Goal: Task Accomplishment & Management: Manage account settings

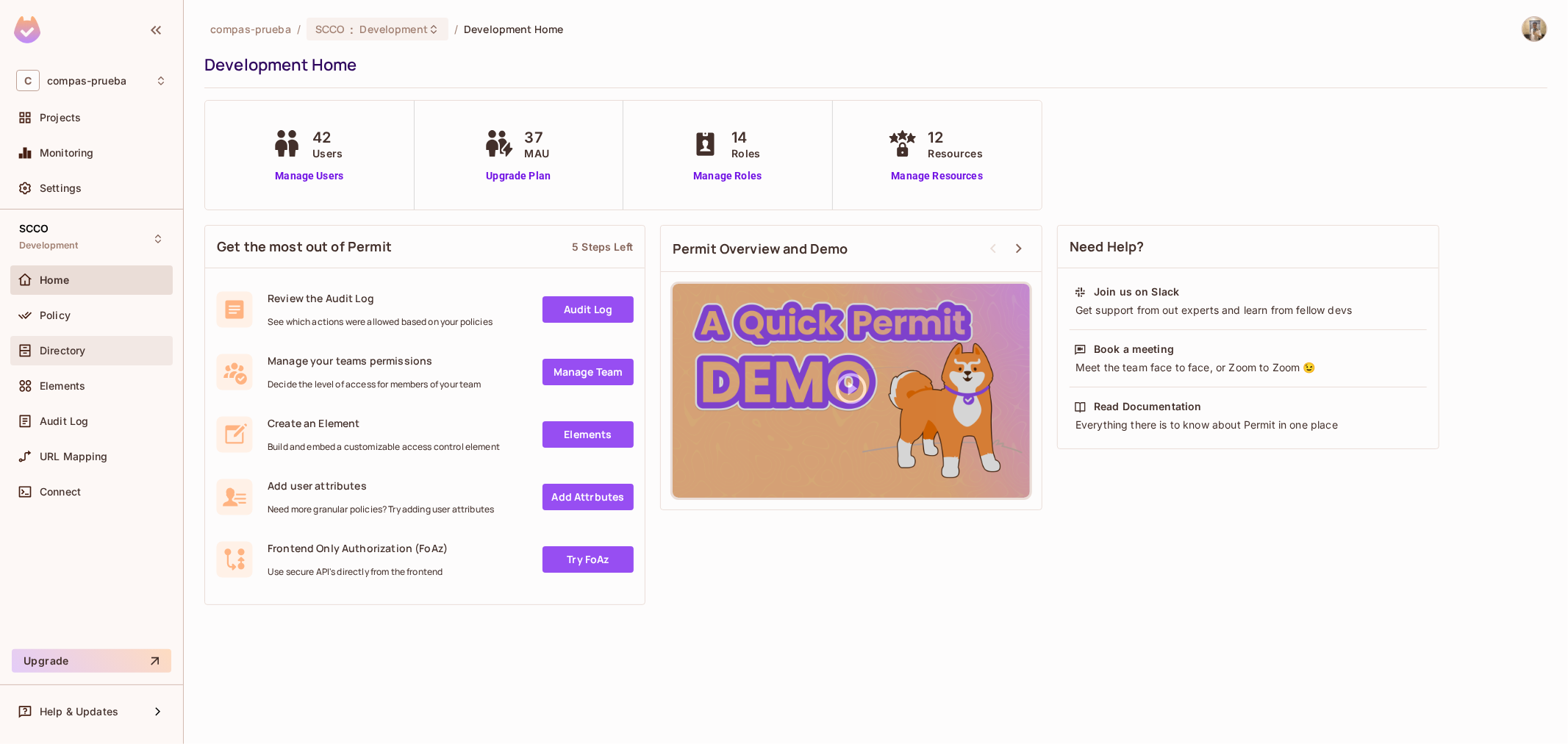
click at [134, 356] on div "Directory" at bounding box center [103, 351] width 127 height 12
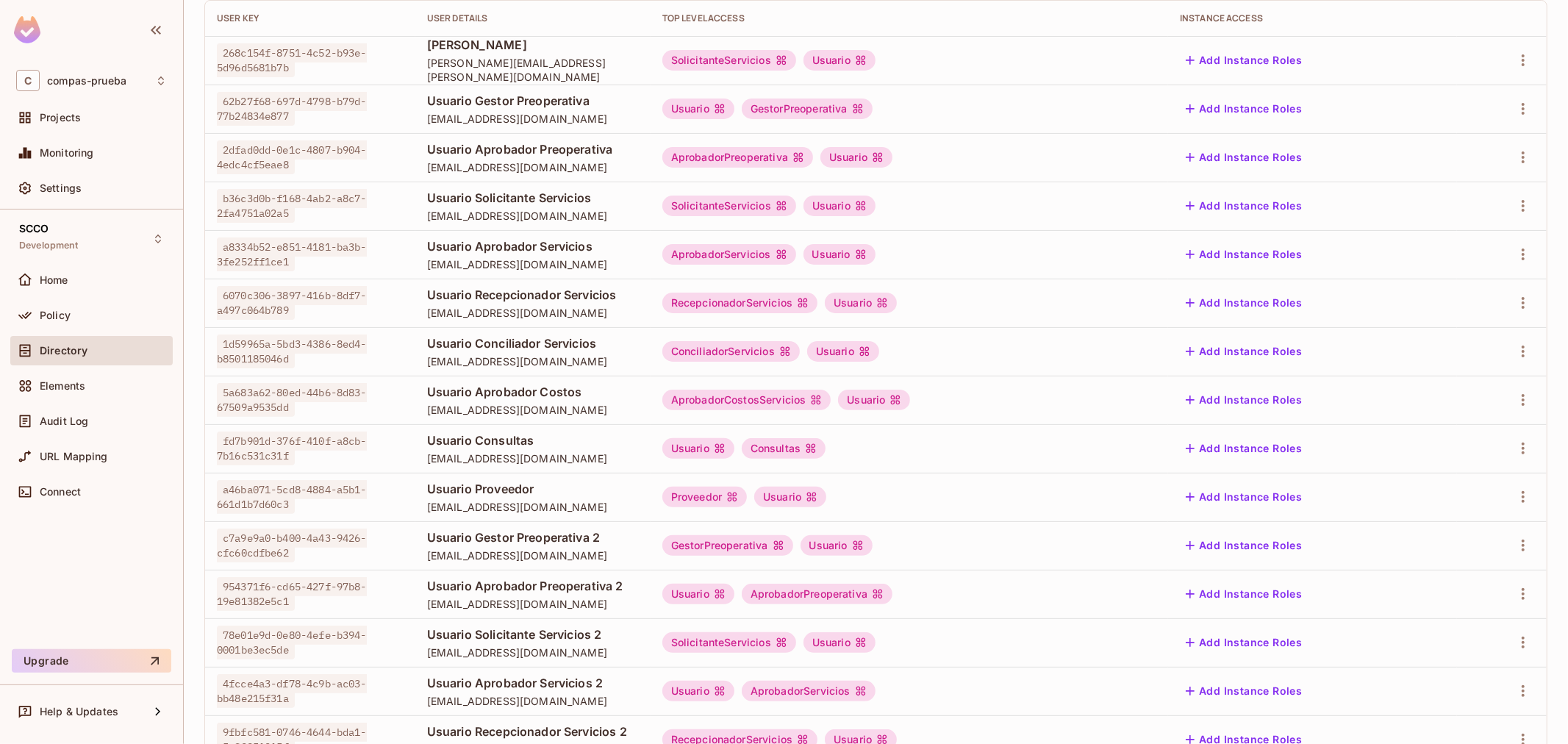
scroll to position [283, 0]
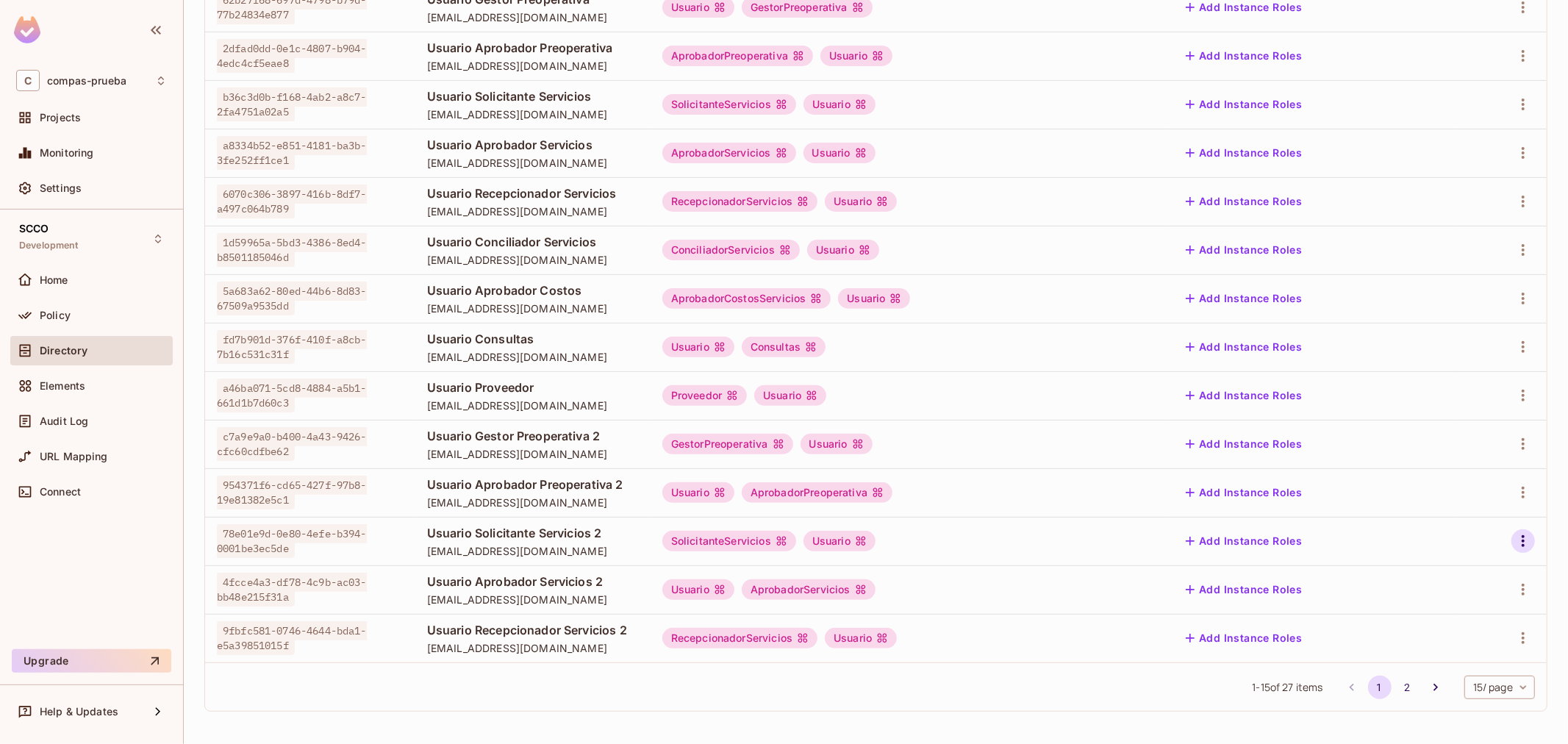
click at [1515, 548] on icon "button" at bounding box center [1523, 541] width 17 height 17
click at [577, 545] on div at bounding box center [784, 372] width 1568 height 744
click at [1515, 544] on icon "button" at bounding box center [1523, 541] width 17 height 17
click at [1465, 573] on li "Edit" at bounding box center [1448, 574] width 130 height 32
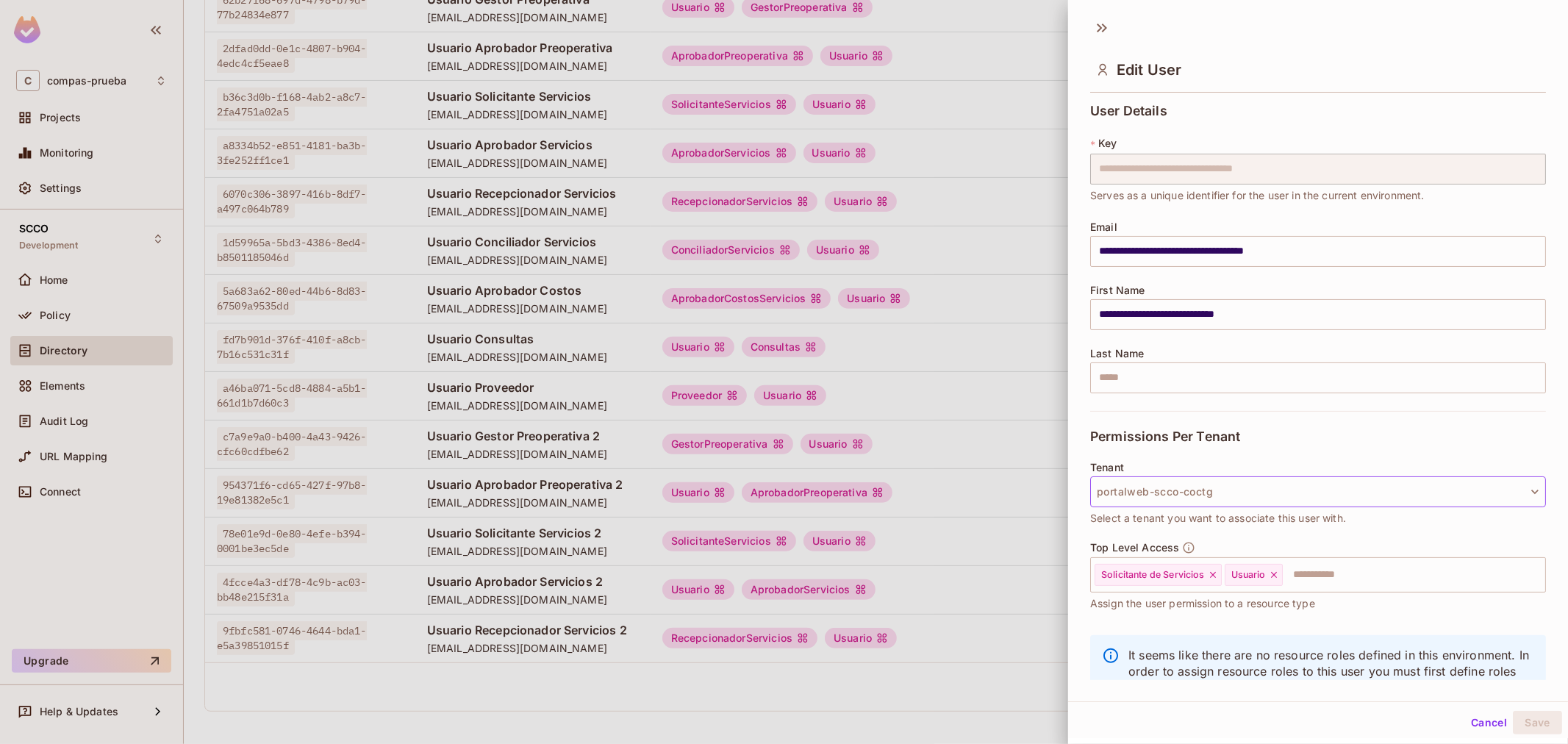
click at [1214, 505] on button "portalweb-scco-coctg" at bounding box center [1318, 492] width 456 height 31
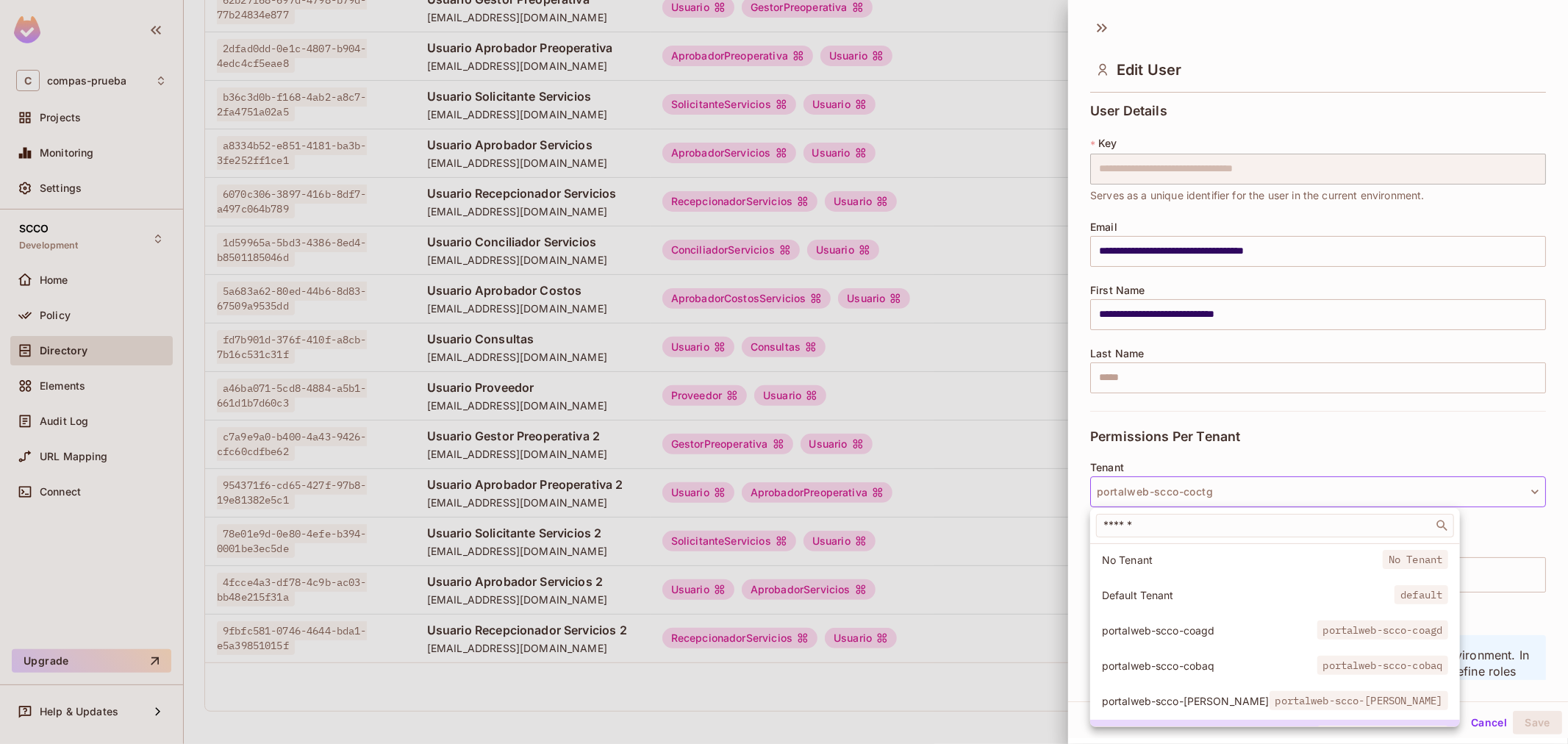
click at [1317, 660] on span "portalweb-scco-cobaq" at bounding box center [1383, 665] width 132 height 19
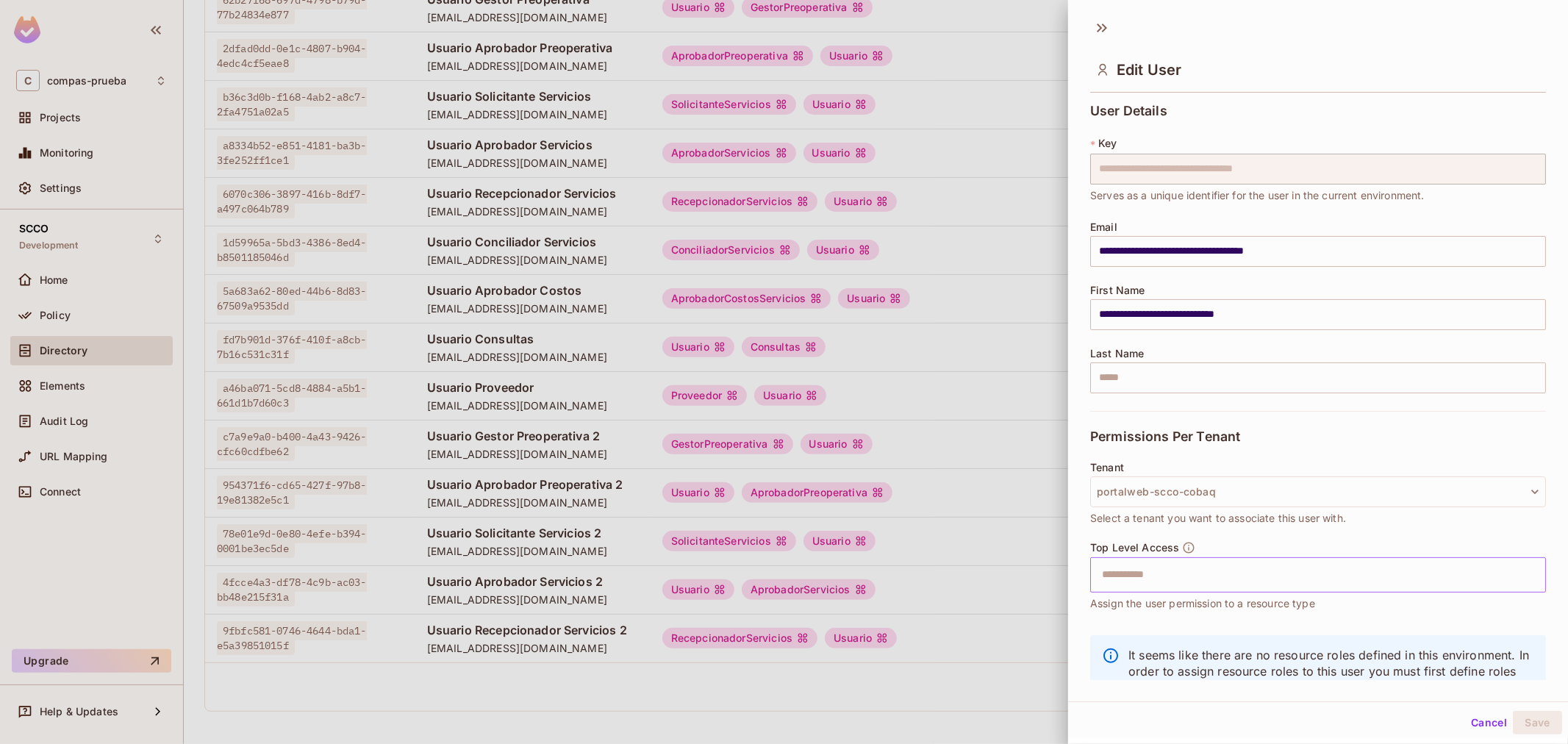
click at [1223, 569] on input "text" at bounding box center [1304, 575] width 424 height 29
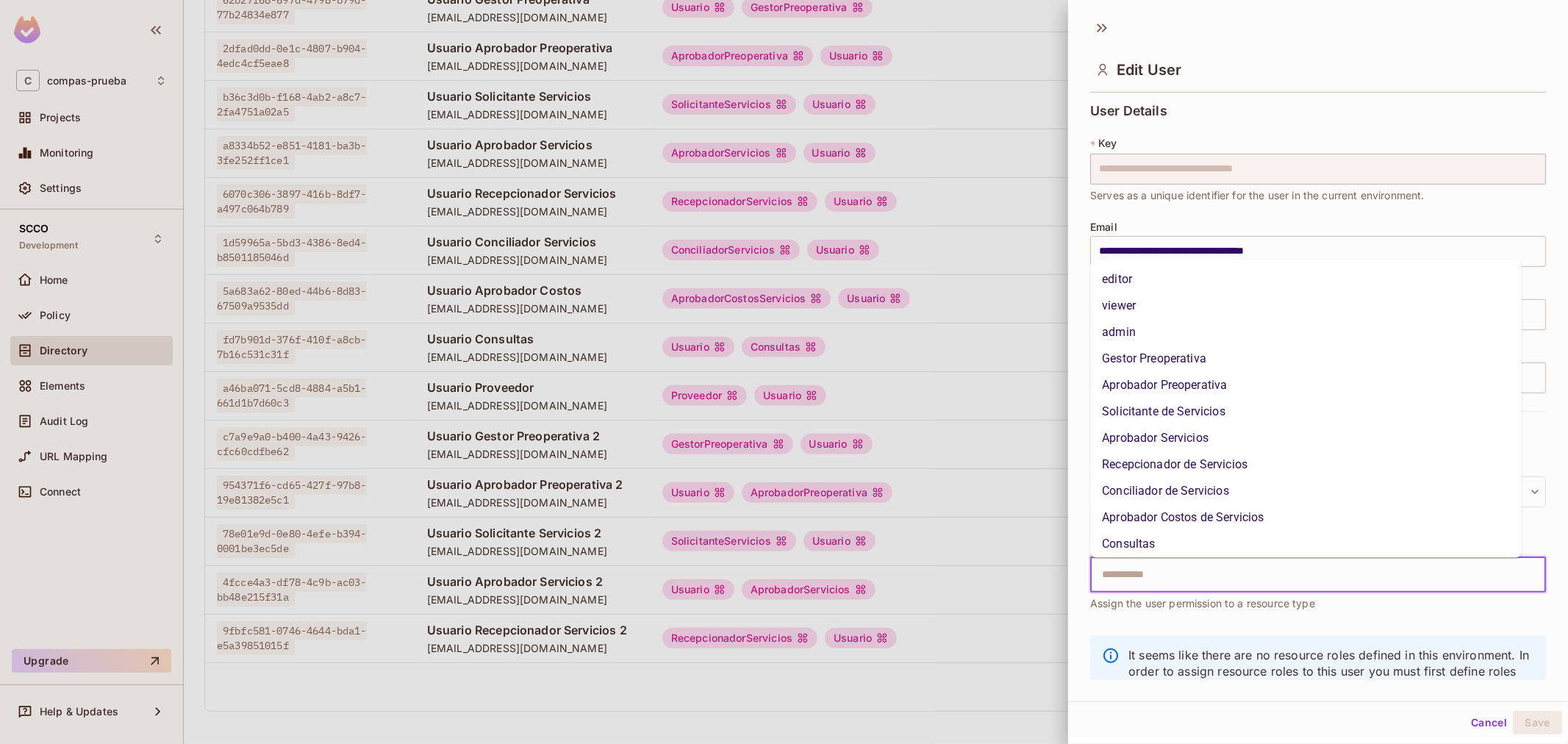
click at [1199, 421] on li "Solicitante de Servicios" at bounding box center [1305, 411] width 432 height 26
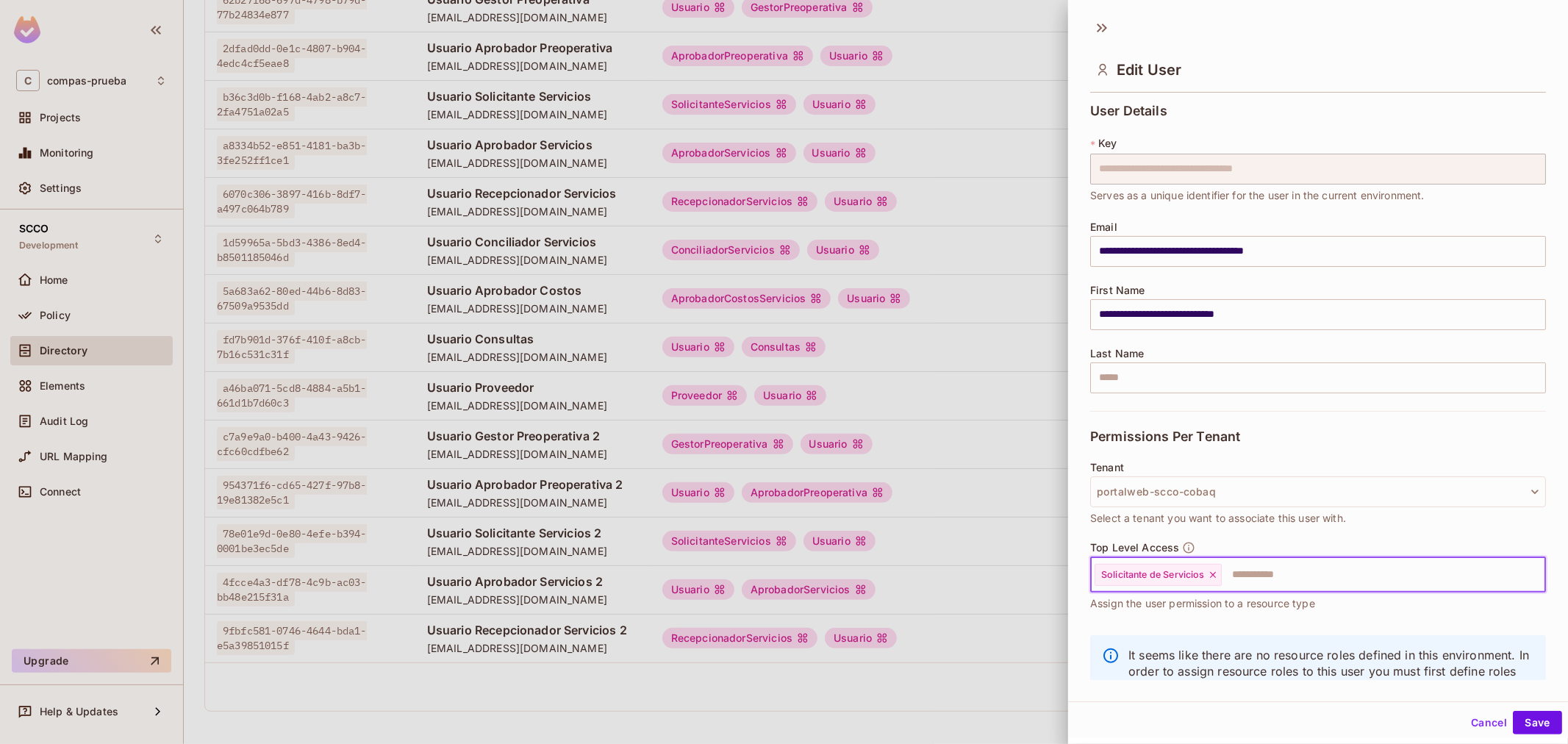
click at [1244, 571] on input "text" at bounding box center [1369, 575] width 294 height 29
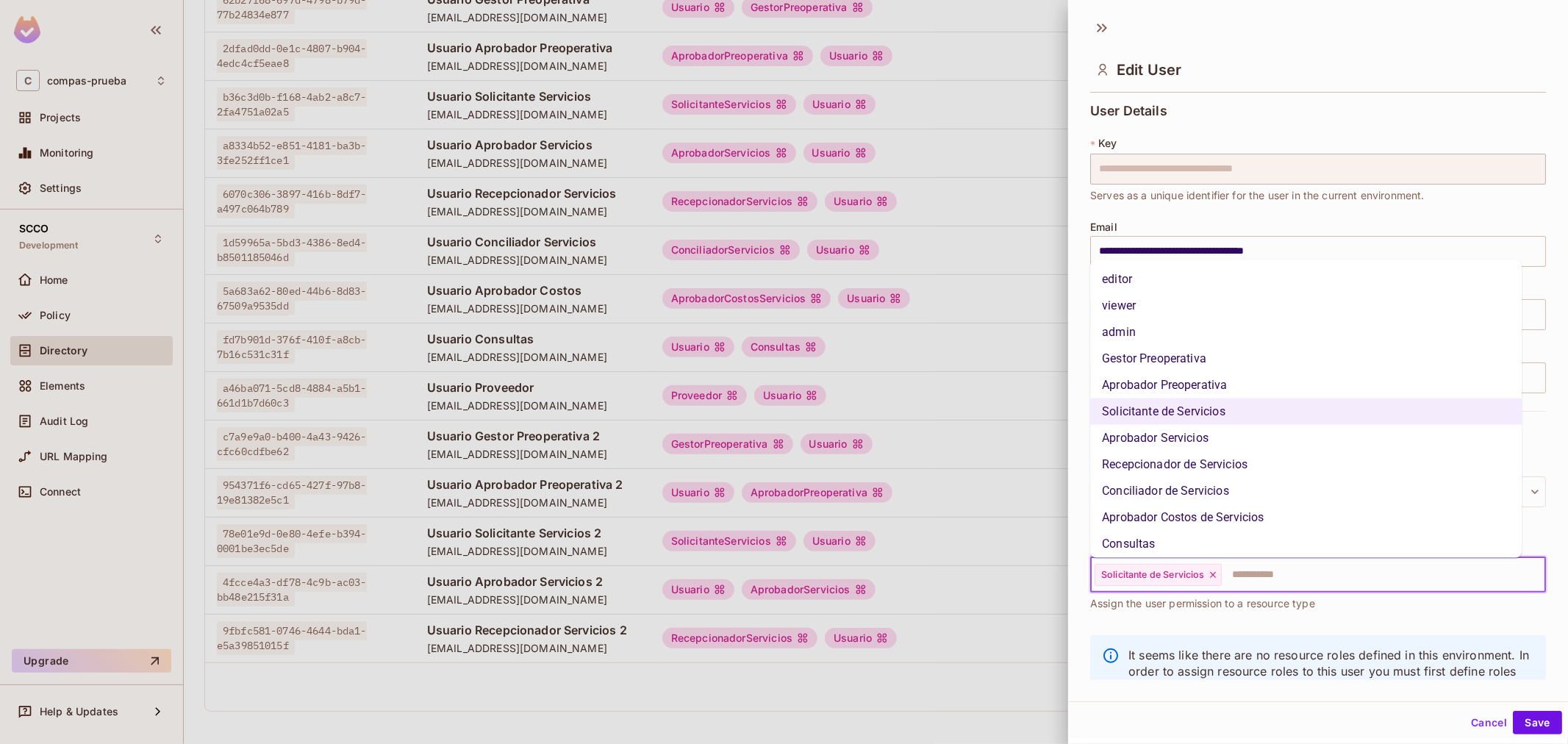
scroll to position [83, 0]
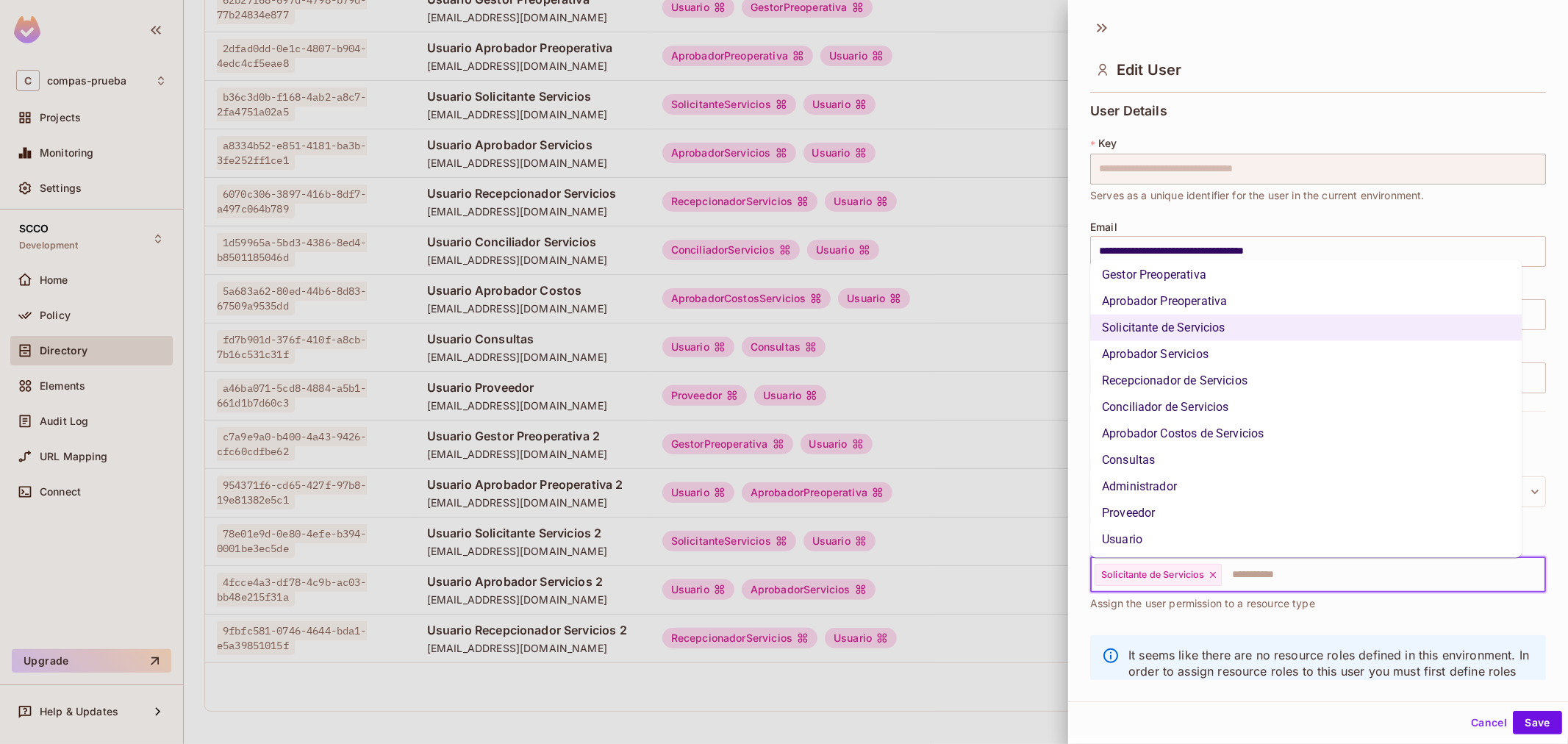
click at [1205, 539] on li "Usuario" at bounding box center [1305, 539] width 432 height 26
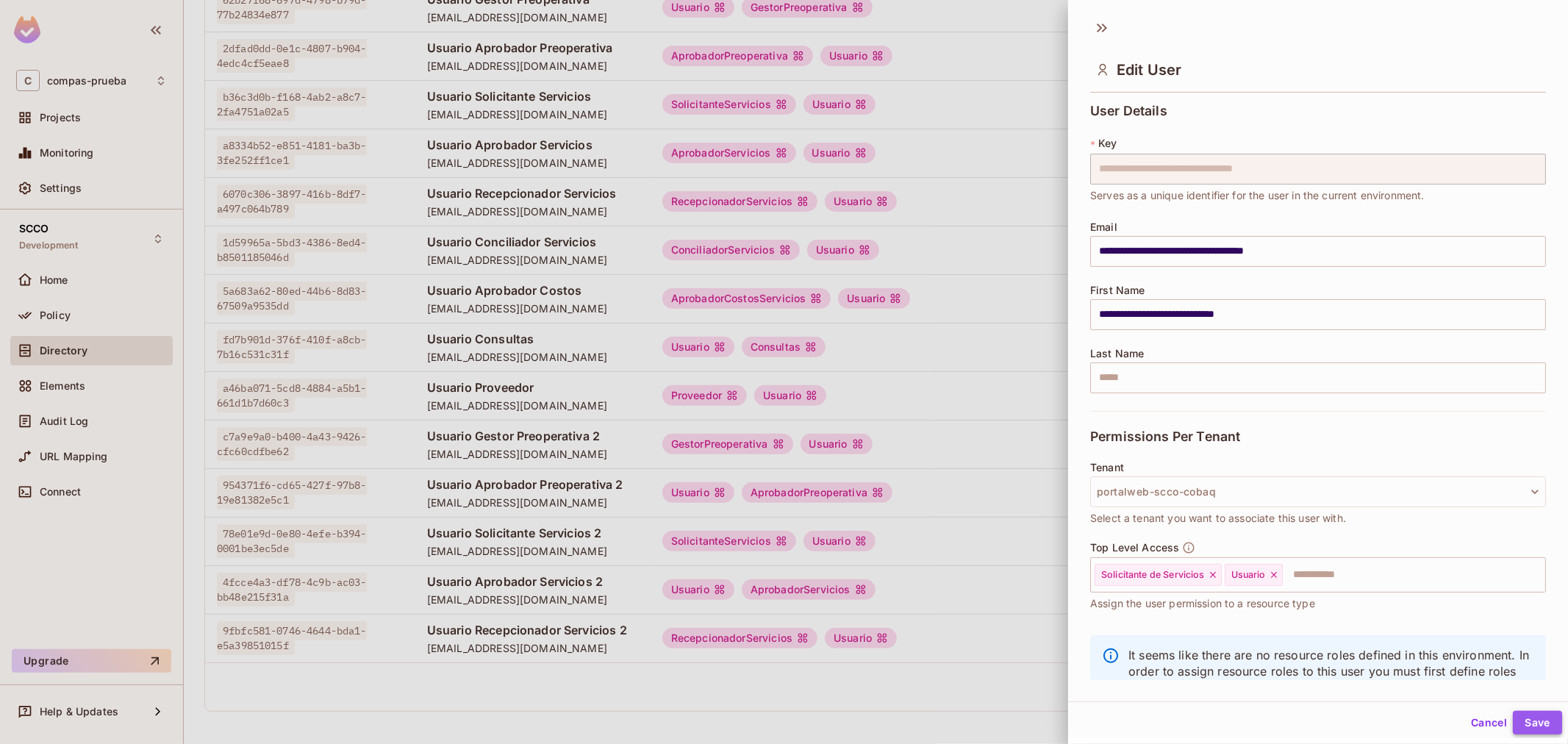
click at [1523, 730] on button "Save" at bounding box center [1537, 723] width 49 height 23
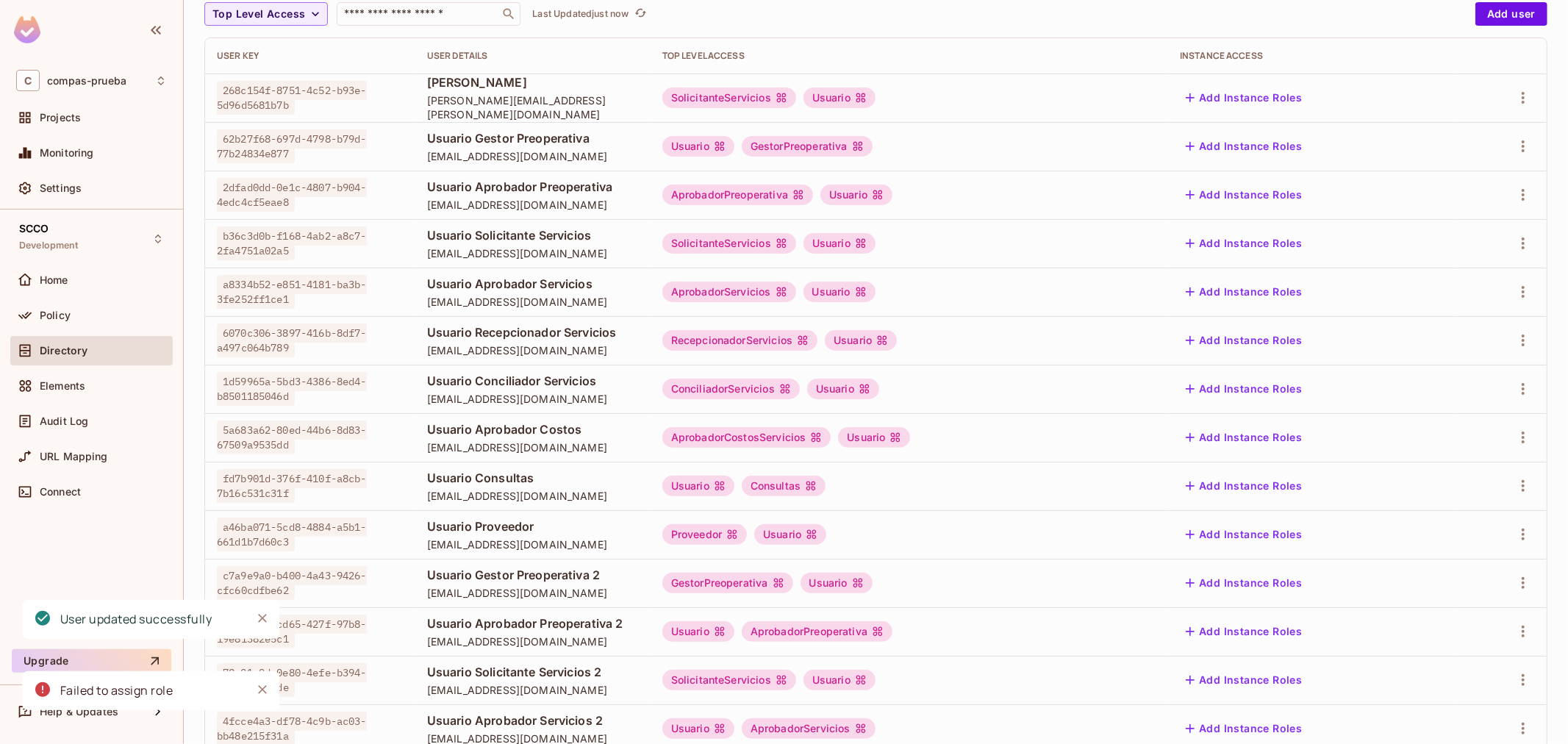
scroll to position [38, 0]
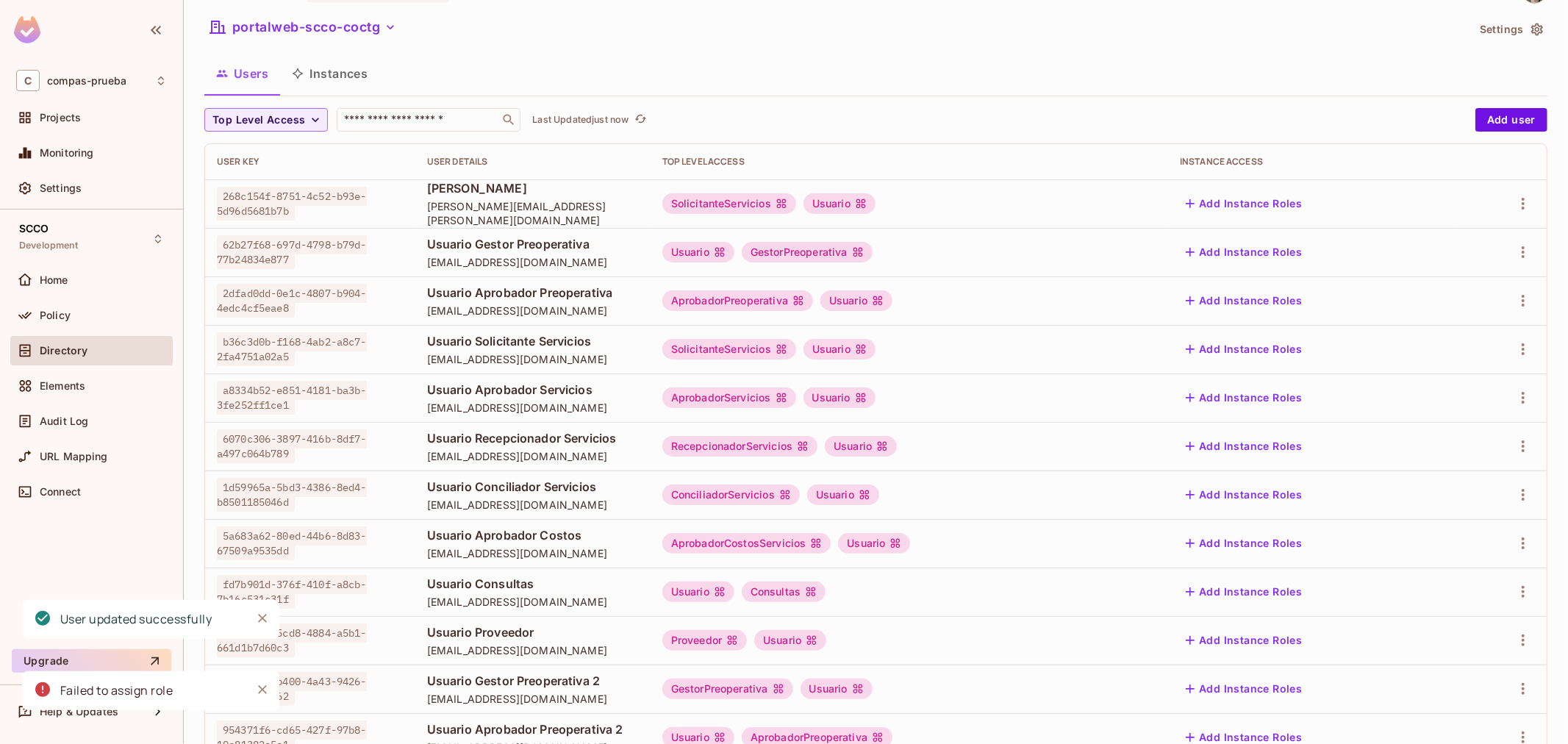
click at [369, 43] on div "portalweb-scco-coctg" at bounding box center [836, 29] width 1263 height 28
click at [368, 30] on button "portalweb-scco-coctg" at bounding box center [304, 27] width 198 height 23
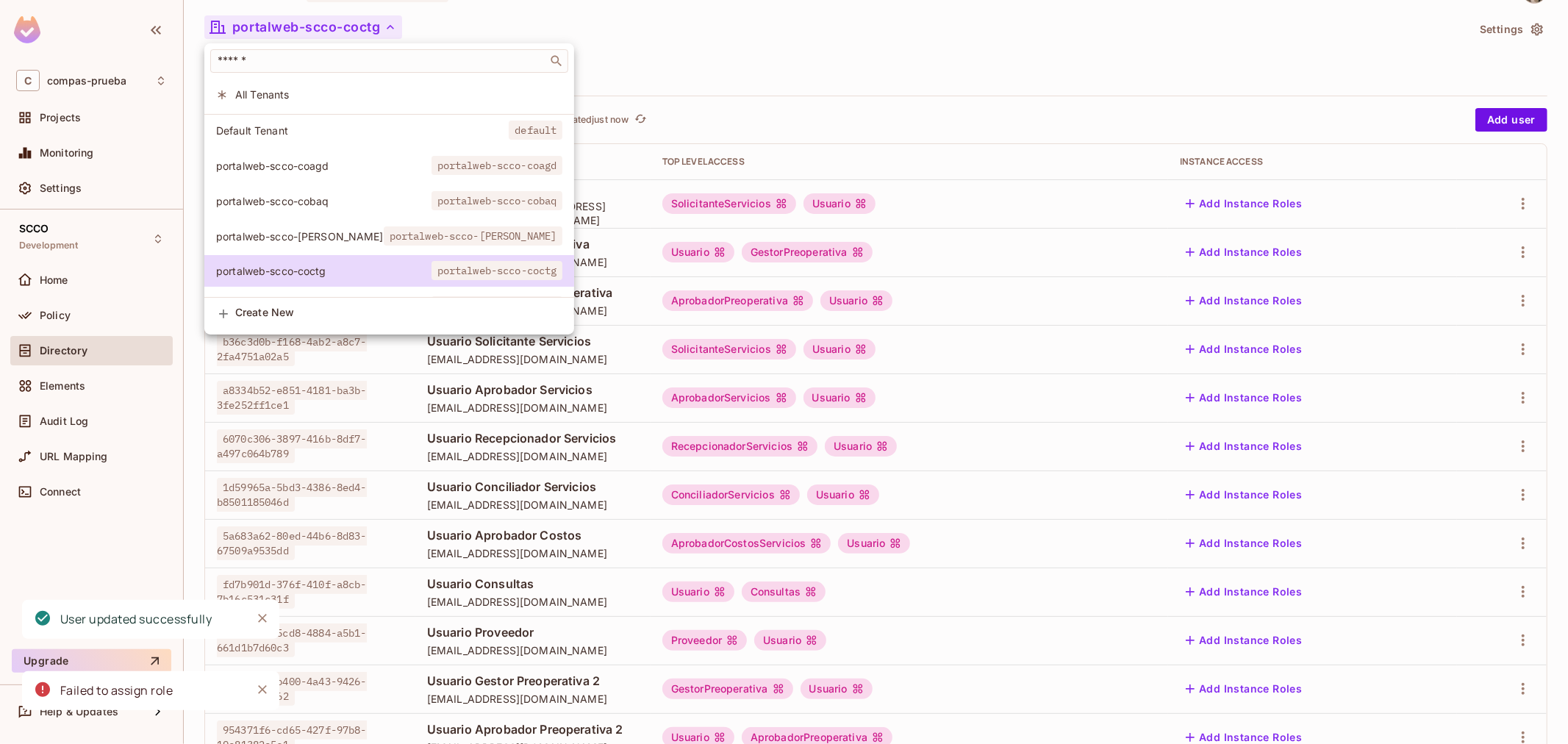
click at [432, 195] on span "portalweb-scco-cobaq" at bounding box center [497, 201] width 132 height 19
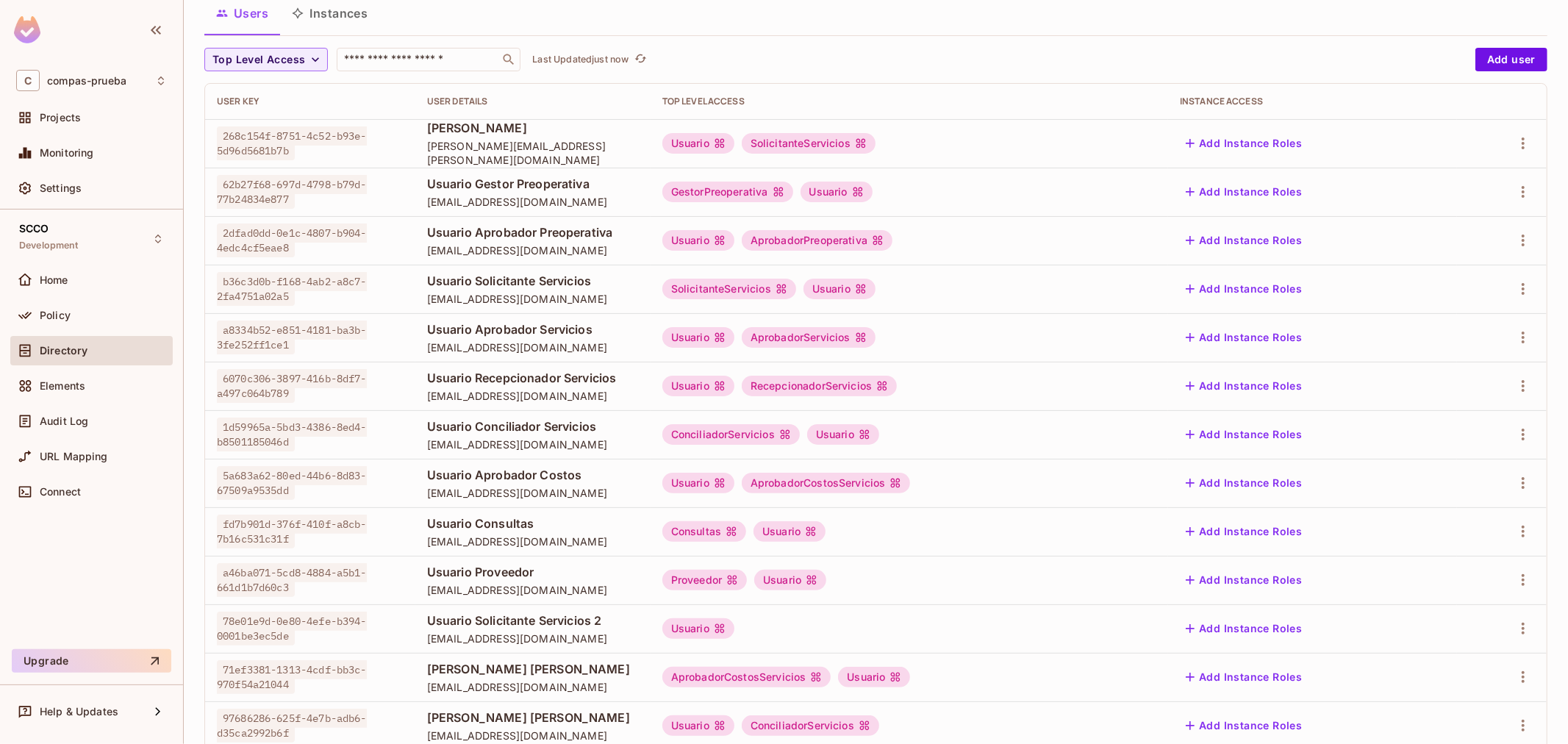
scroll to position [244, 0]
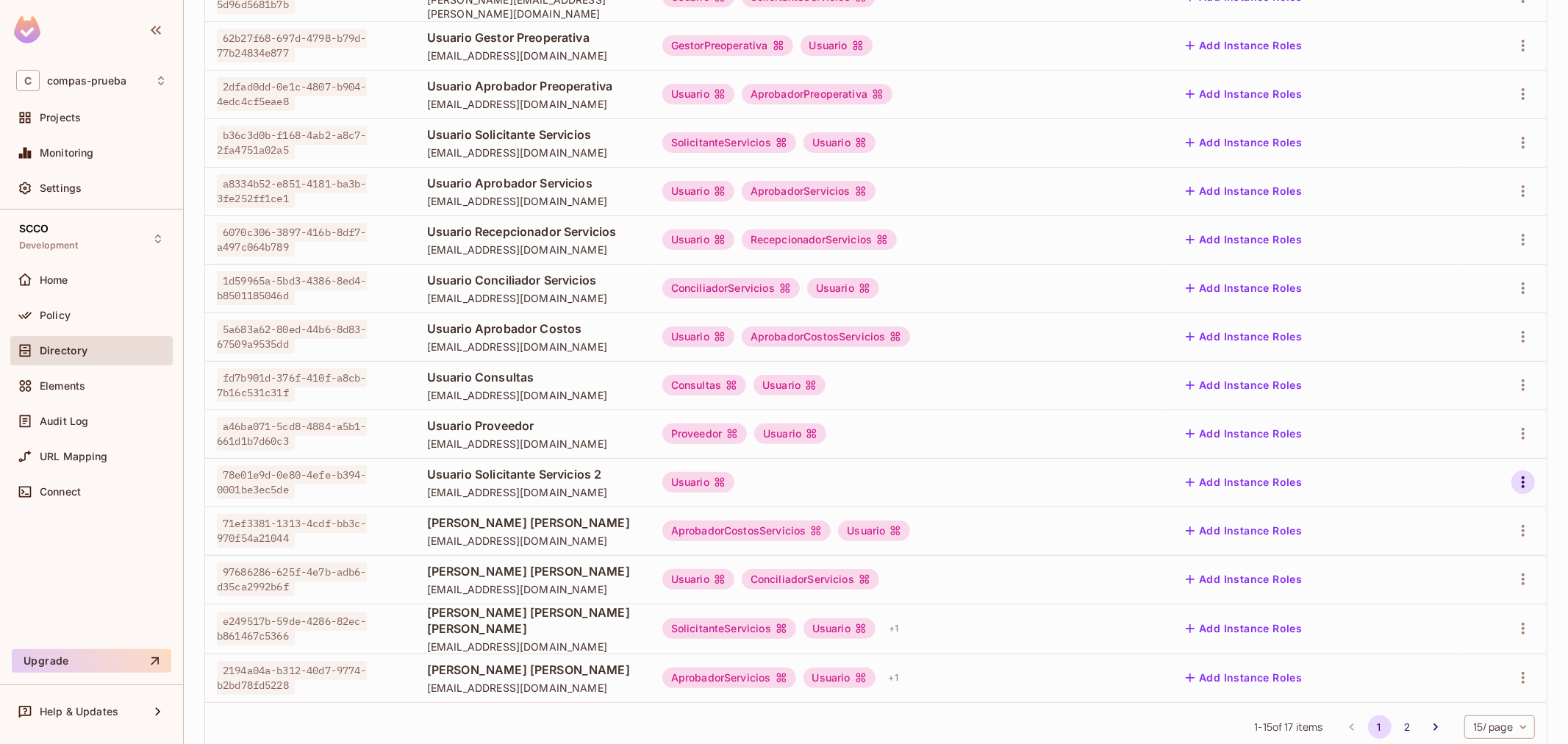
click at [1521, 486] on icon "button" at bounding box center [1522, 482] width 3 height 12
click at [1417, 509] on div "Edit" at bounding box center [1420, 516] width 53 height 23
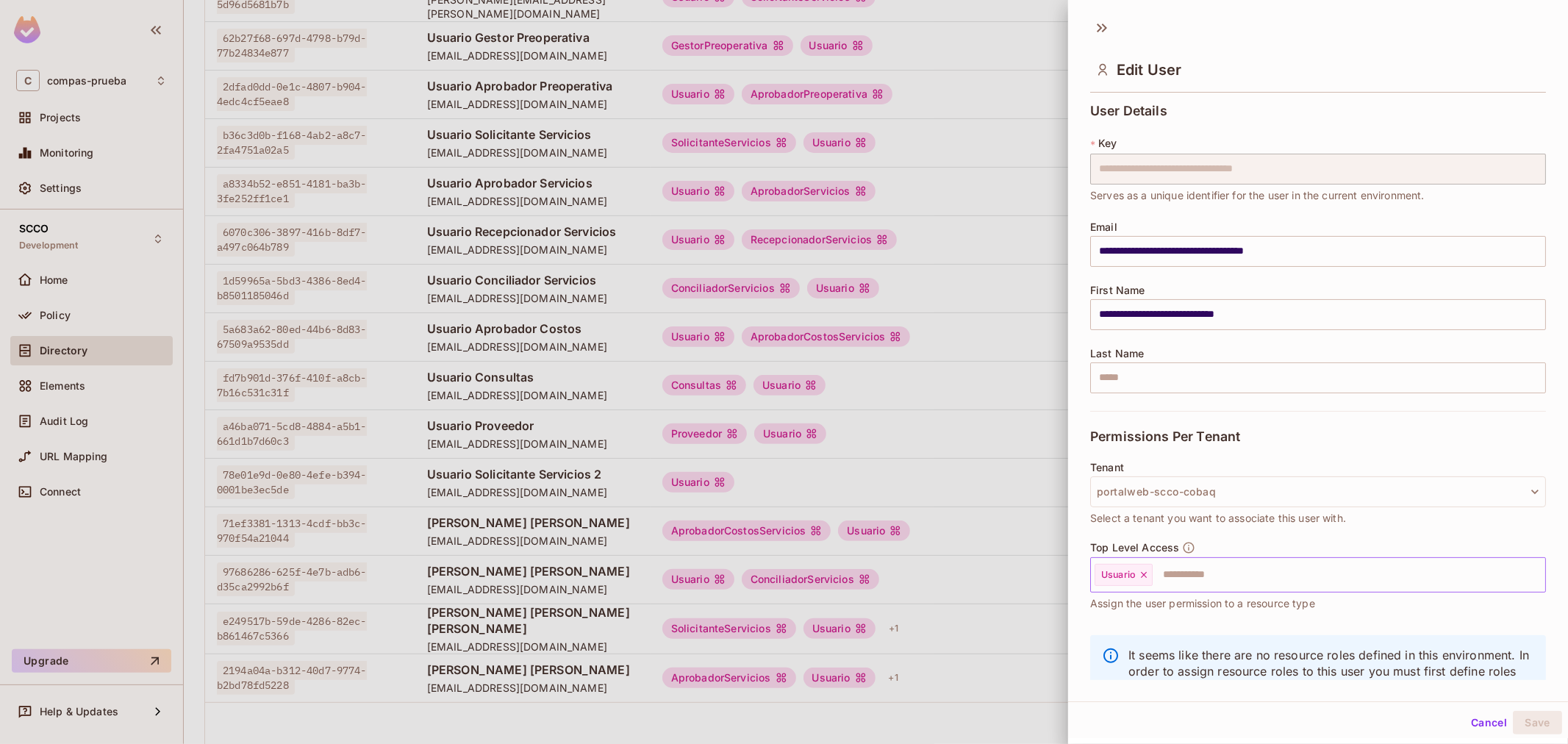
click at [1245, 561] on div "Usuario ​" at bounding box center [1318, 575] width 456 height 35
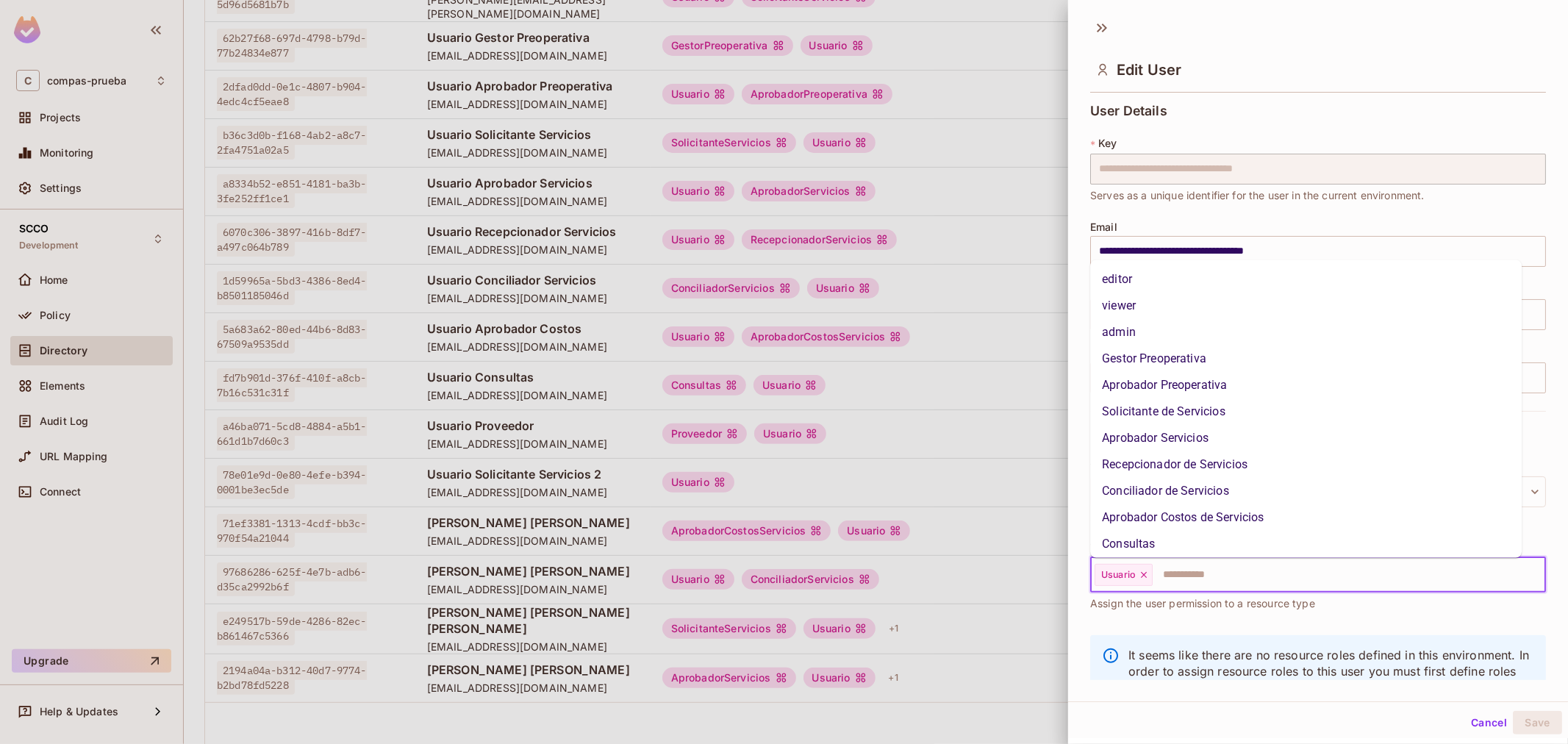
scroll to position [78, 0]
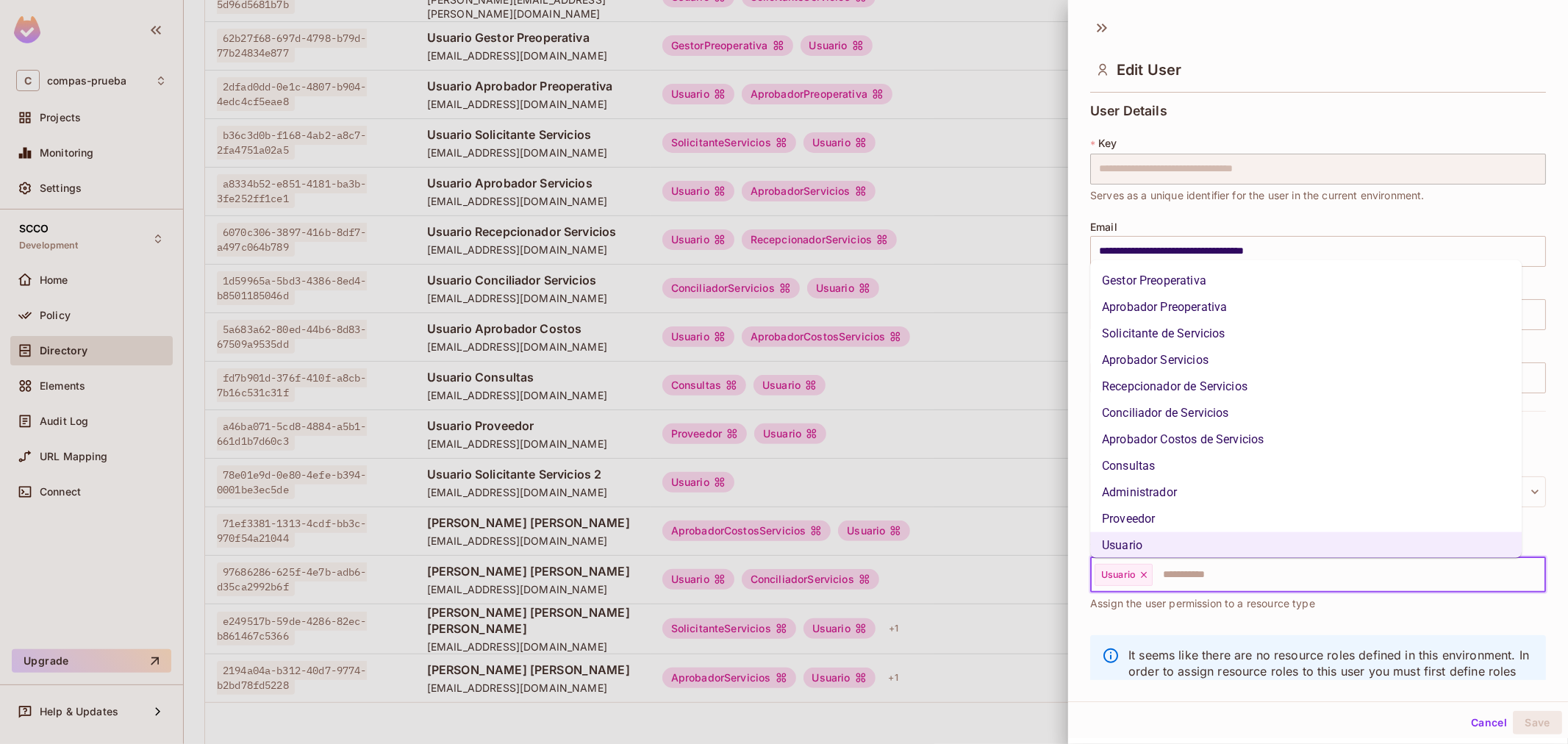
click at [1199, 340] on li "Solicitante de Servicios" at bounding box center [1305, 333] width 432 height 26
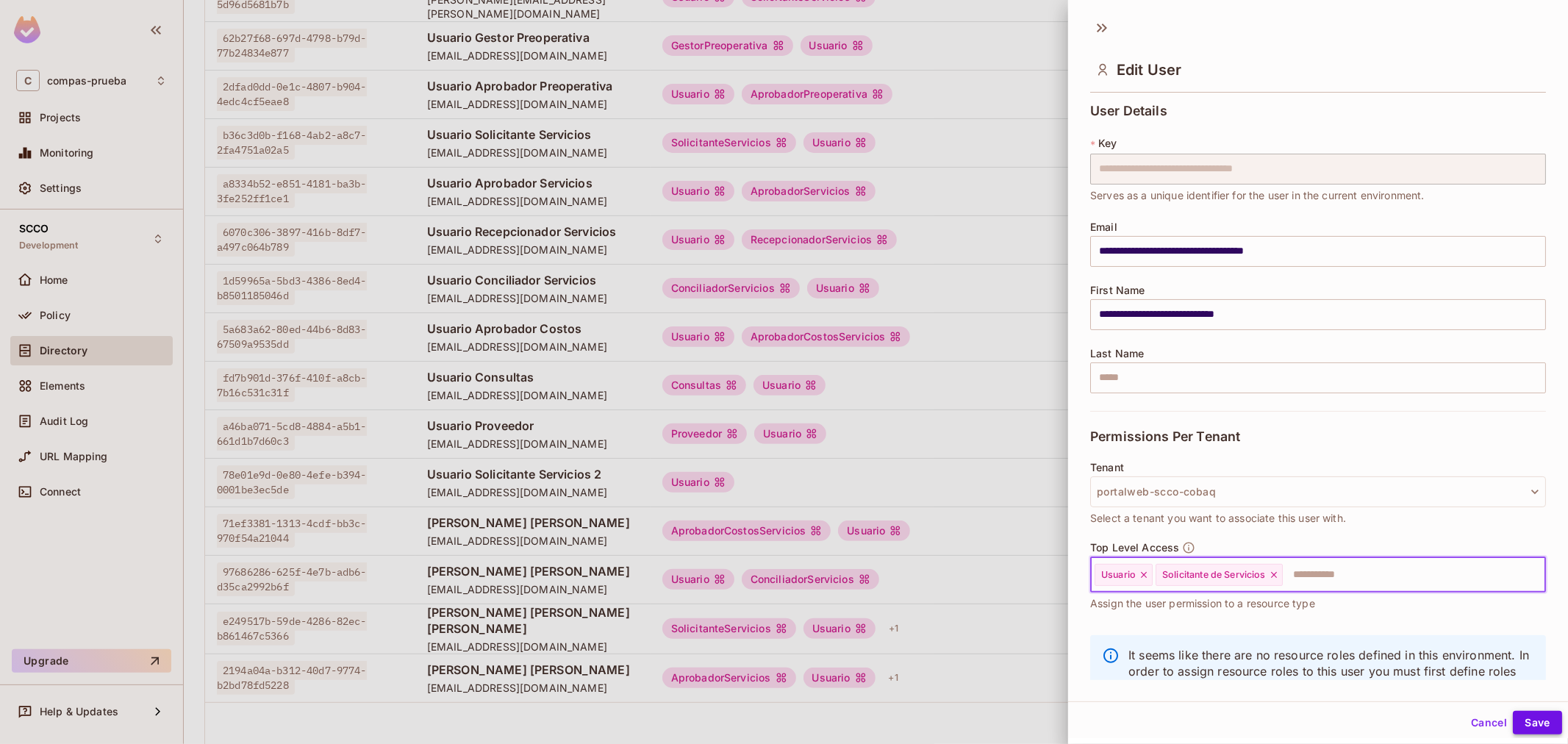
click at [1513, 729] on button "Save" at bounding box center [1537, 723] width 49 height 23
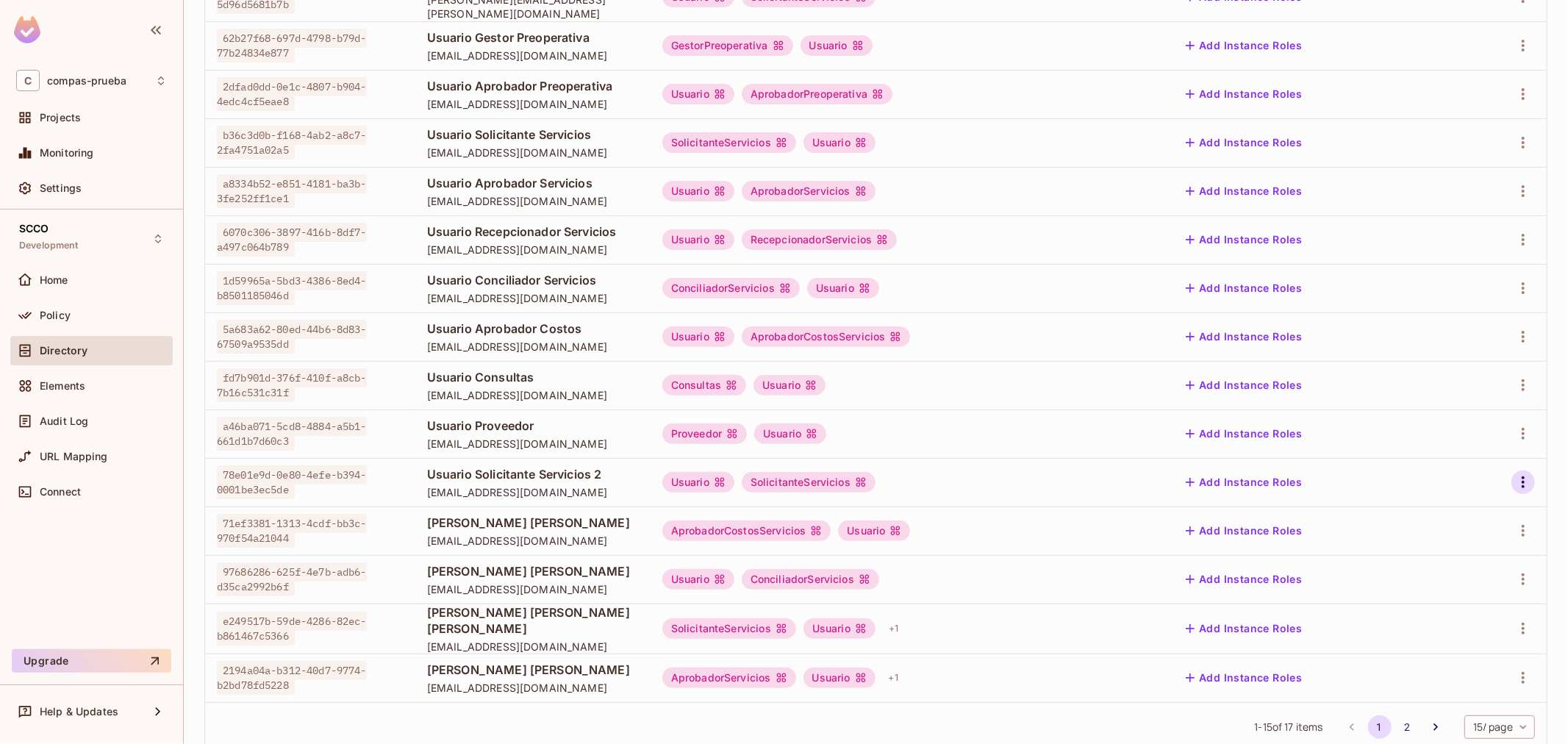
click at [1515, 479] on icon "button" at bounding box center [1523, 482] width 17 height 17
click at [1417, 507] on div "Edit" at bounding box center [1420, 516] width 53 height 23
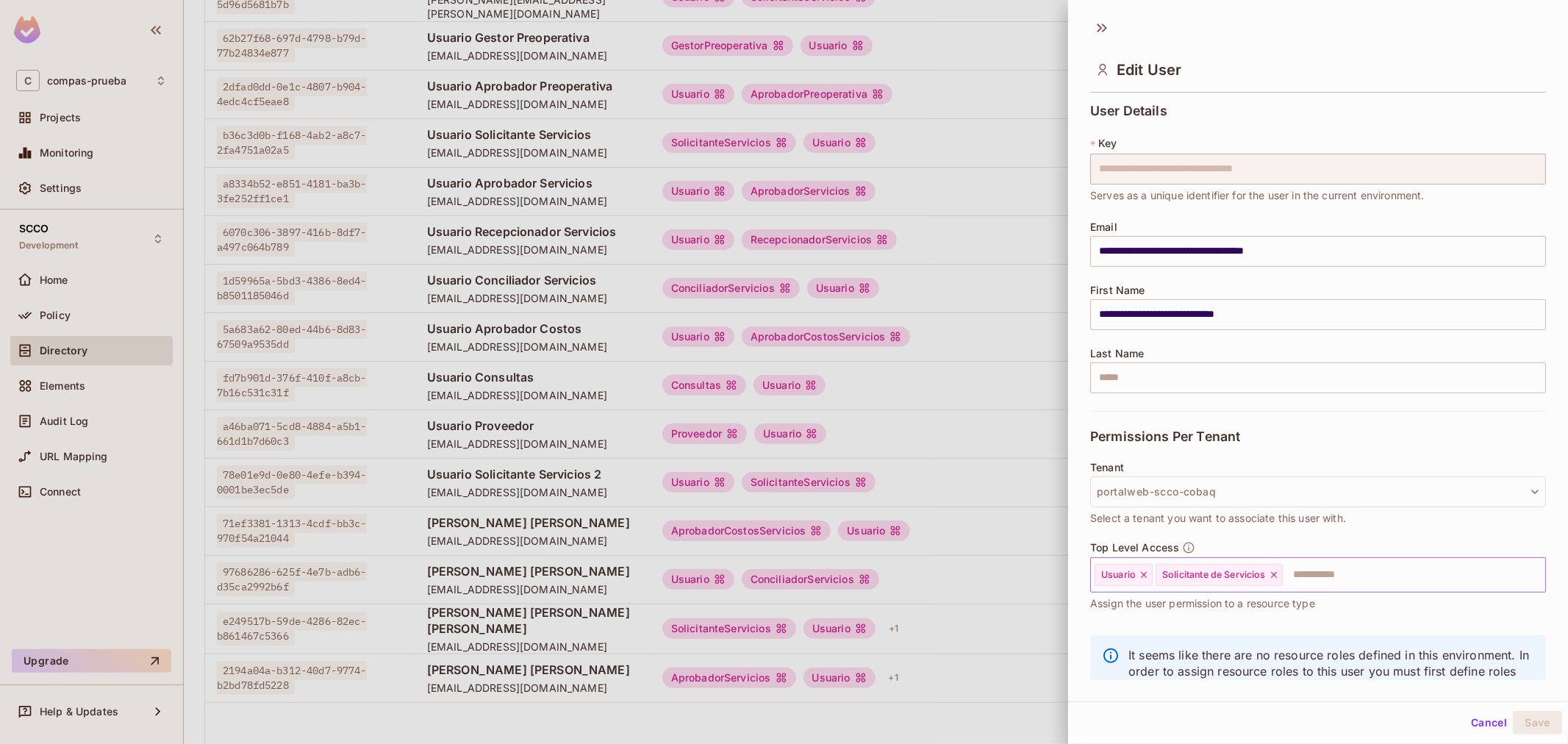
click at [1142, 578] on icon at bounding box center [1143, 574] width 11 height 11
click at [1216, 575] on icon at bounding box center [1212, 574] width 11 height 11
click at [1518, 717] on button "Save" at bounding box center [1537, 723] width 49 height 23
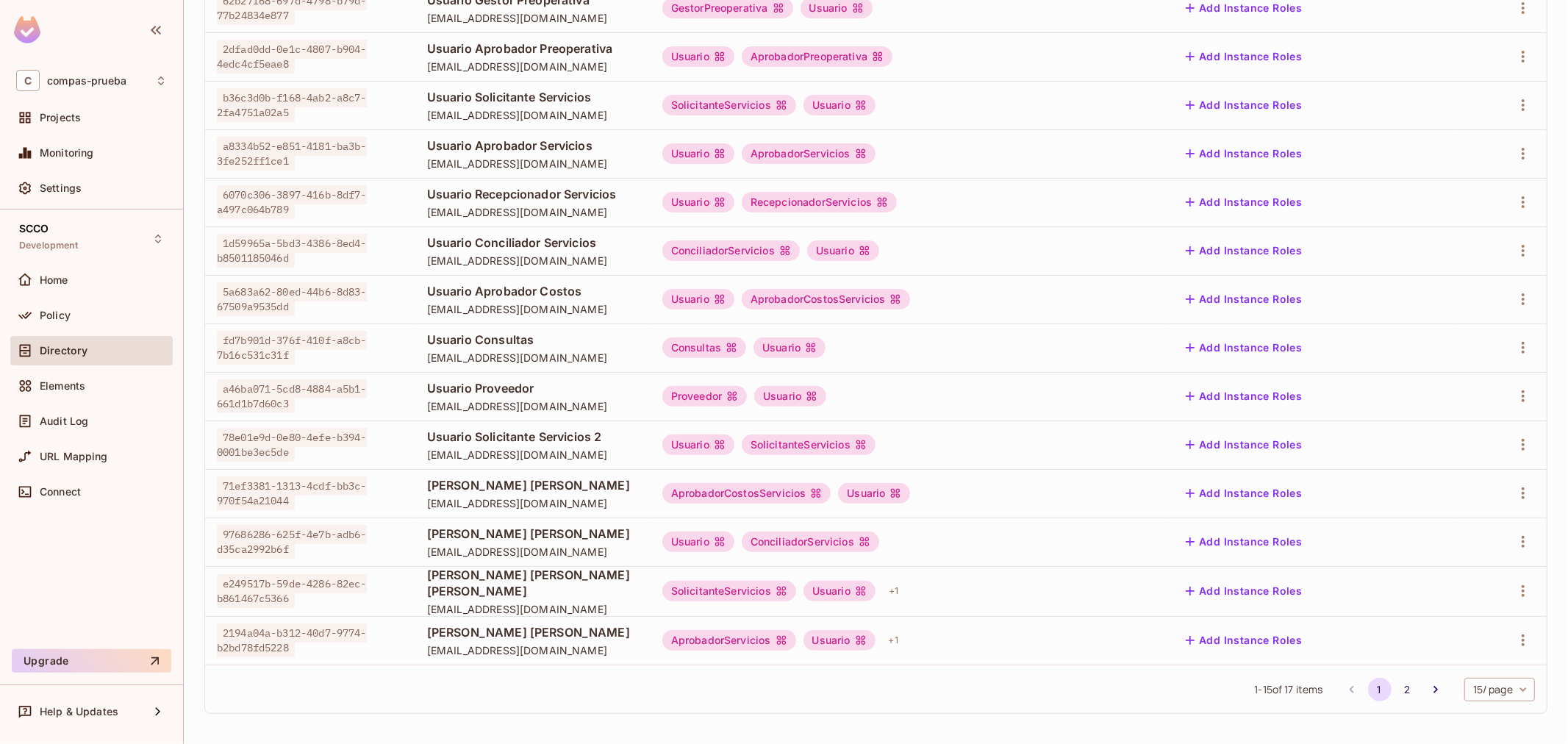
scroll to position [283, 0]
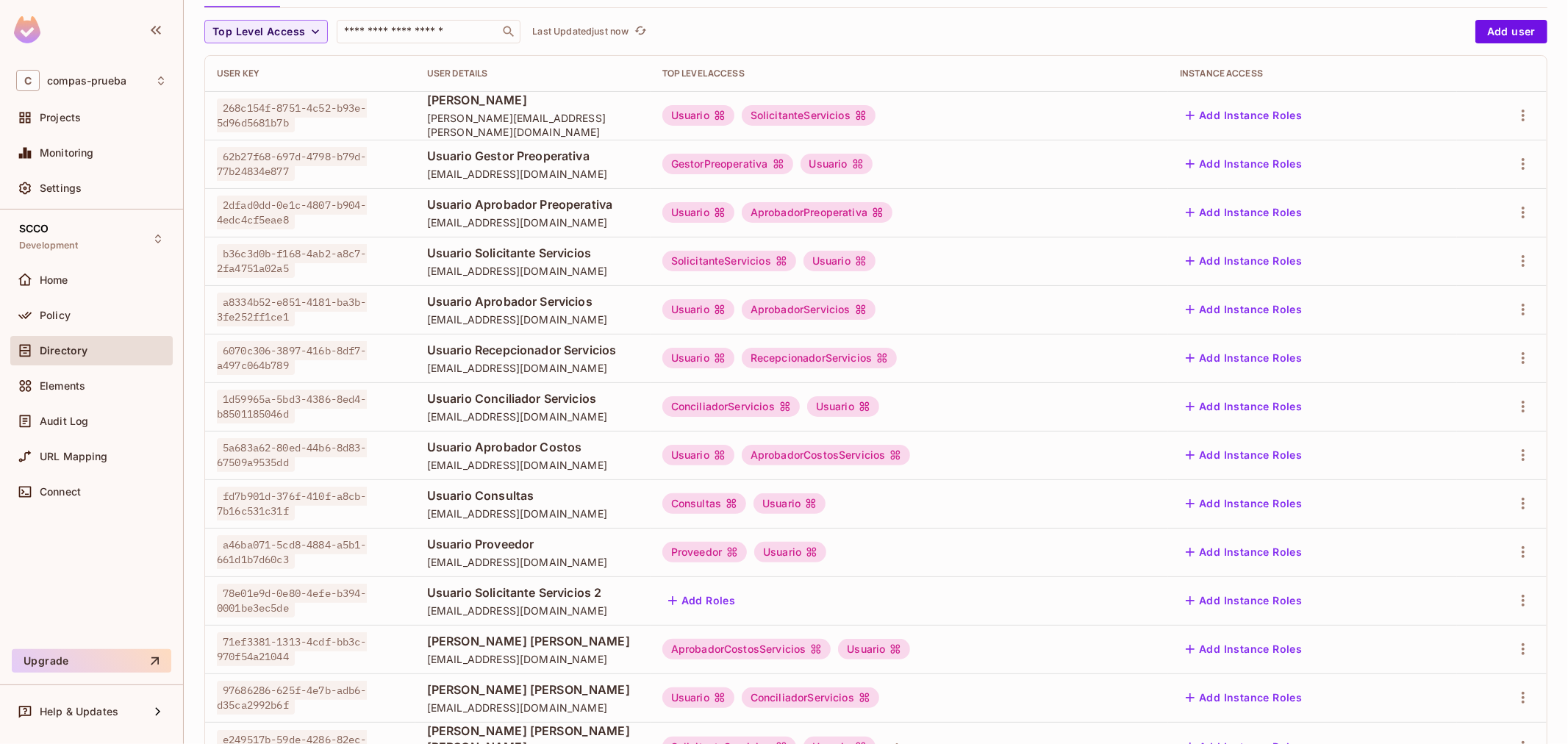
scroll to position [163, 0]
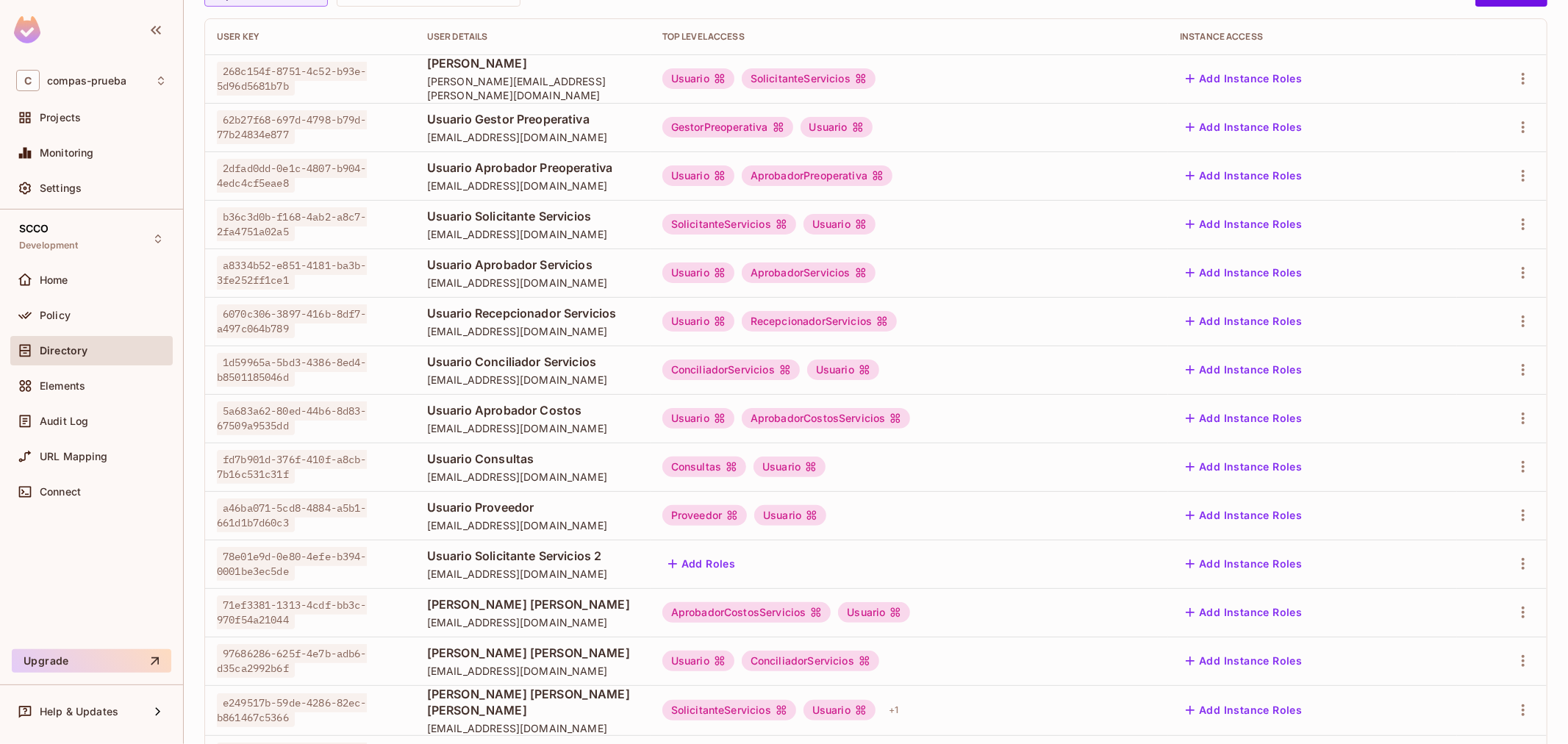
drag, startPoint x: 605, startPoint y: 573, endPoint x: 395, endPoint y: 567, distance: 210.1
click at [427, 567] on span "[EMAIL_ADDRESS][DOMAIN_NAME]" at bounding box center [532, 573] width 211 height 14
copy span "[EMAIL_ADDRESS][DOMAIN_NAME]"
